Goal: Check status: Check status

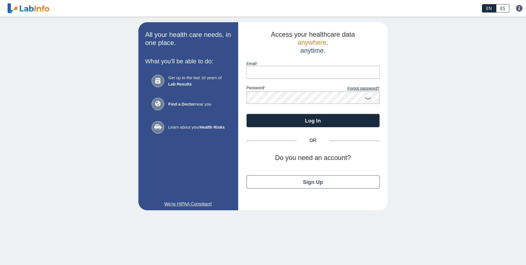
drag, startPoint x: 0, startPoint y: 0, endPoint x: 282, endPoint y: 75, distance: 292.3
click at [282, 75] on input "Email" at bounding box center [313, 72] width 133 height 12
type input "[EMAIL_ADDRESS][DOMAIN_NAME]"
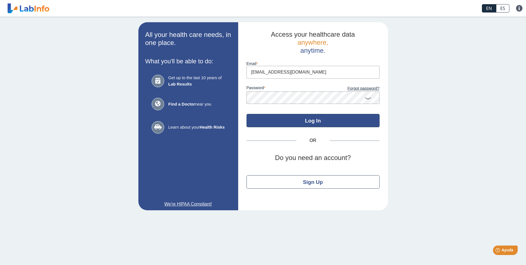
click at [307, 121] on button "Log In" at bounding box center [313, 120] width 133 height 13
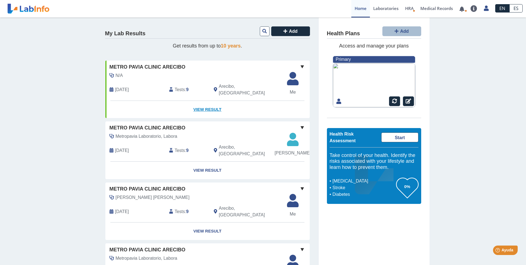
click at [206, 103] on link "View Result" at bounding box center [207, 109] width 204 height 17
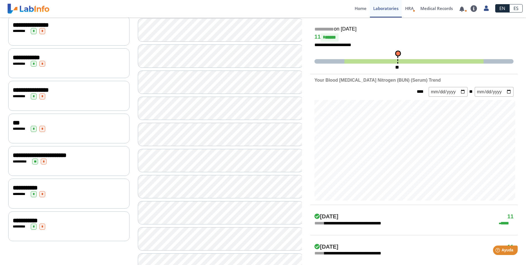
scroll to position [28, 0]
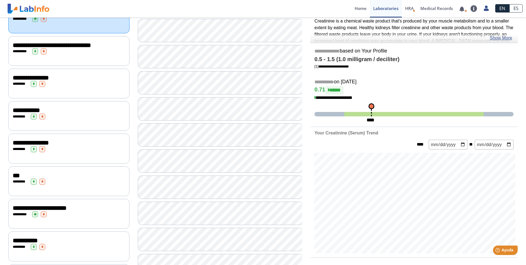
scroll to position [83, 0]
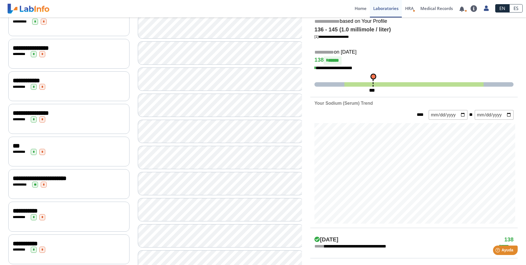
scroll to position [111, 0]
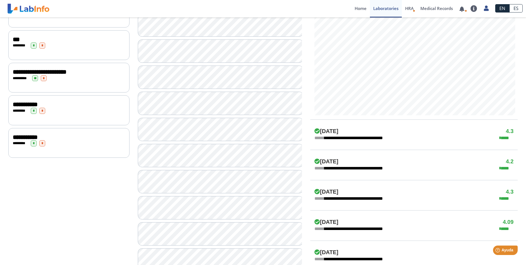
scroll to position [194, 0]
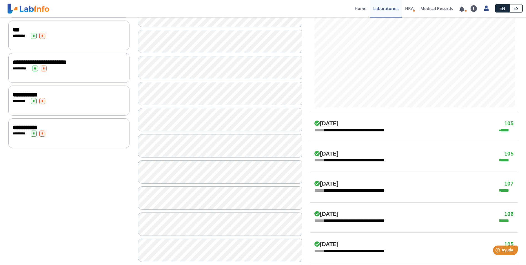
scroll to position [222, 0]
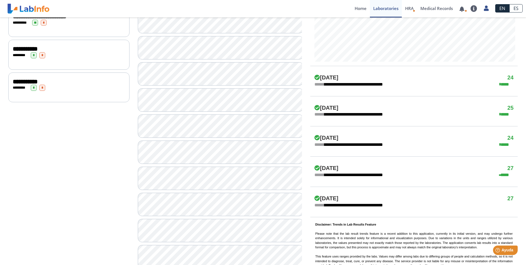
scroll to position [305, 0]
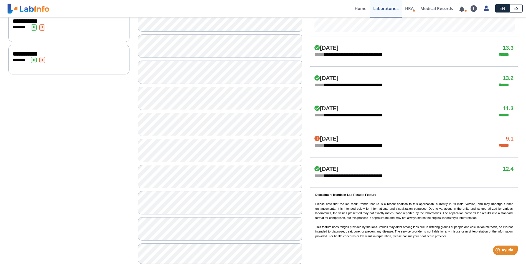
scroll to position [318, 0]
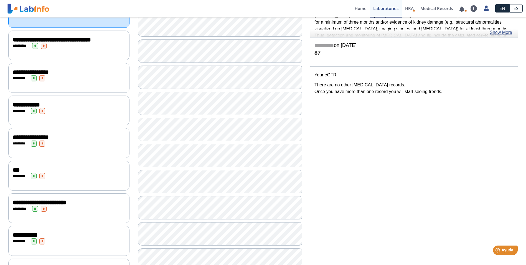
scroll to position [40, 0]
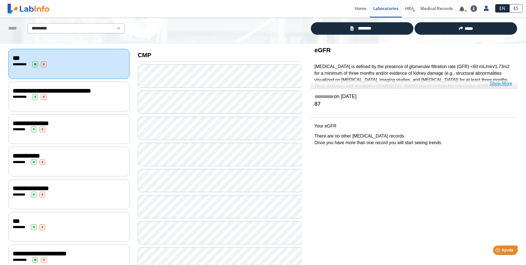
click at [503, 83] on link "Show More" at bounding box center [501, 83] width 22 height 7
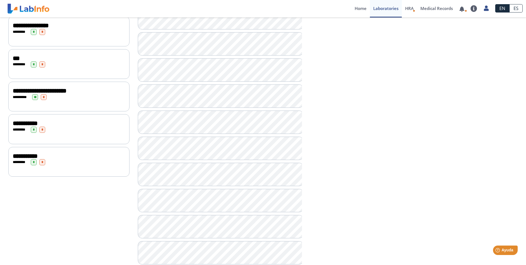
scroll to position [222, 0]
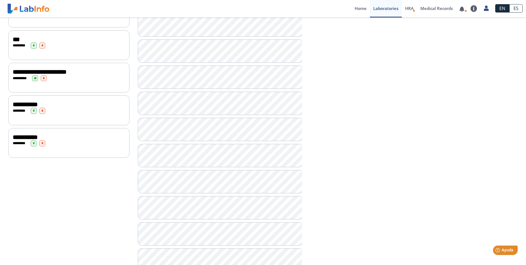
click at [24, 134] on span "**********" at bounding box center [25, 137] width 25 height 6
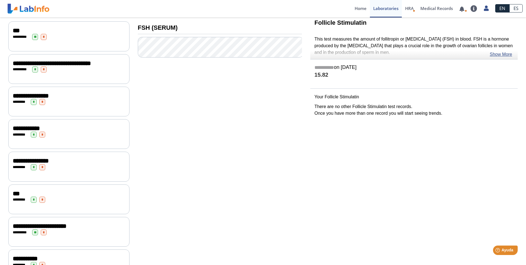
scroll to position [10, 0]
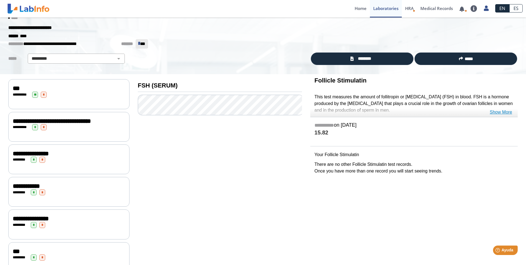
click at [498, 112] on link "Show More" at bounding box center [501, 112] width 22 height 7
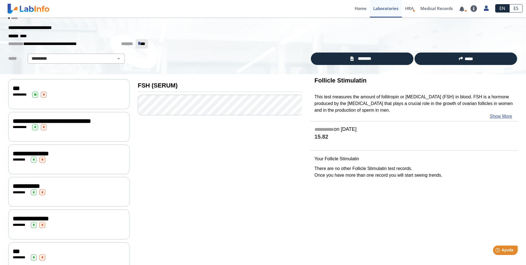
scroll to position [0, 0]
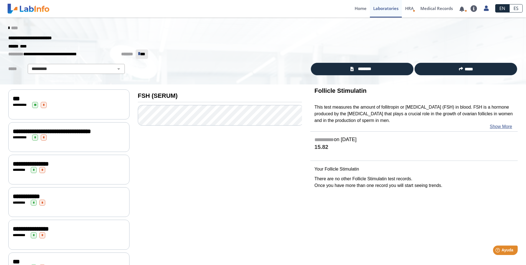
click at [11, 26] on span "****" at bounding box center [14, 28] width 7 height 4
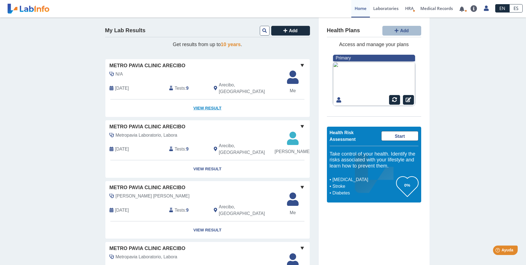
click at [213, 101] on link "View Result" at bounding box center [207, 107] width 204 height 17
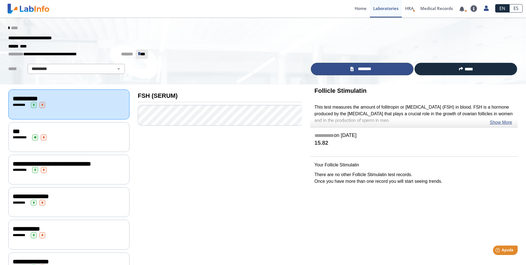
click at [356, 70] on span "********" at bounding box center [364, 69] width 19 height 6
